Goal: Task Accomplishment & Management: Manage account settings

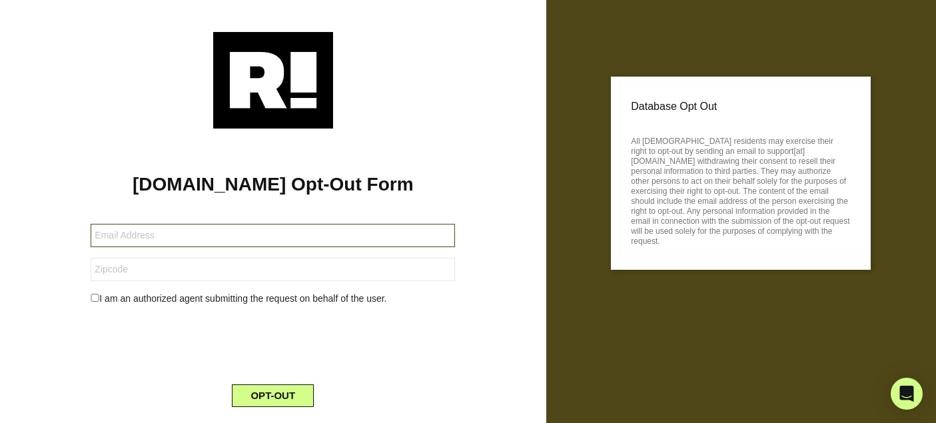
click at [194, 235] on input "text" at bounding box center [273, 235] width 364 height 23
type input "[EMAIL_ADDRESS][DOMAIN_NAME]"
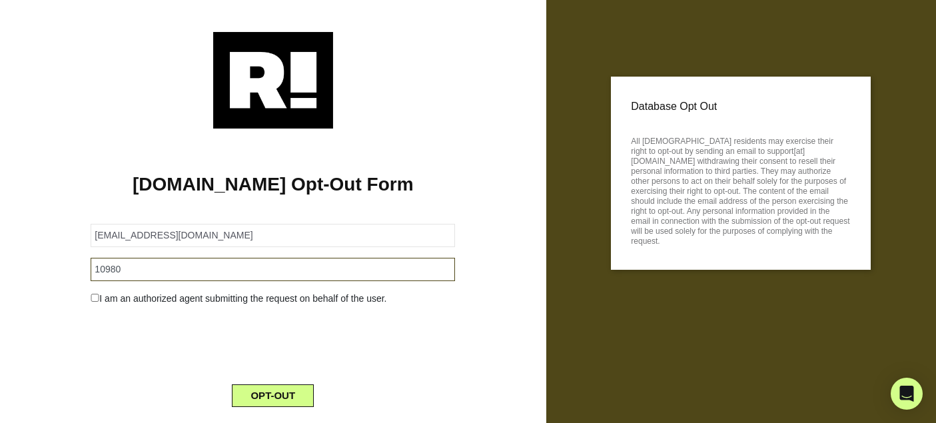
click at [144, 267] on input "10980" at bounding box center [273, 269] width 364 height 23
type input "10927"
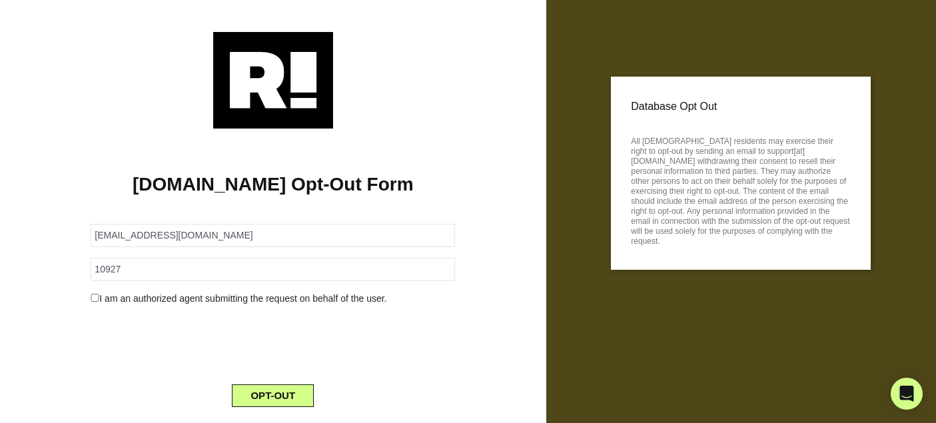
click at [95, 299] on input "checkbox" at bounding box center [95, 298] width 9 height 8
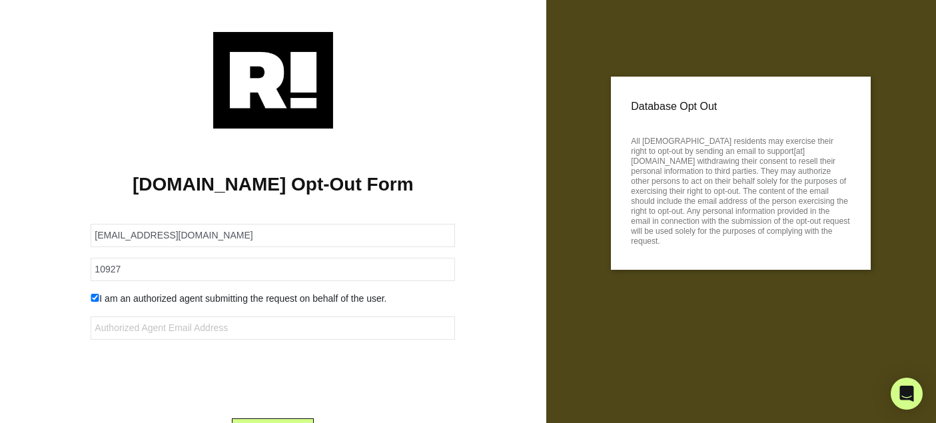
click at [95, 299] on input "checkbox" at bounding box center [95, 298] width 9 height 8
checkbox input "false"
click at [276, 396] on button "OPT-OUT" at bounding box center [273, 395] width 82 height 23
